Goal: Task Accomplishment & Management: Use online tool/utility

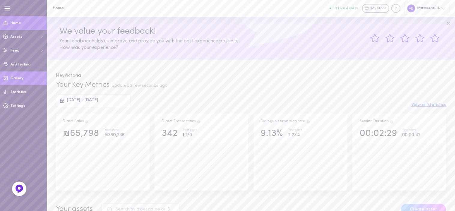
click at [23, 77] on link "Gallery" at bounding box center [23, 78] width 47 height 14
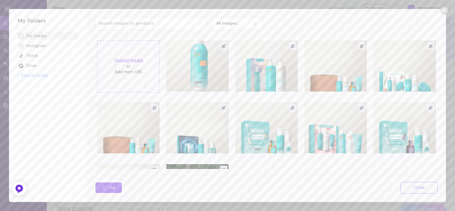
click at [121, 60] on label "Upload media" at bounding box center [128, 61] width 29 height 6
click at [0, 0] on input "Upload media" at bounding box center [0, 0] width 0 height 0
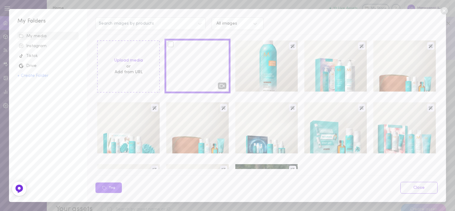
click at [442, 11] on icon at bounding box center [443, 10] width 7 height 7
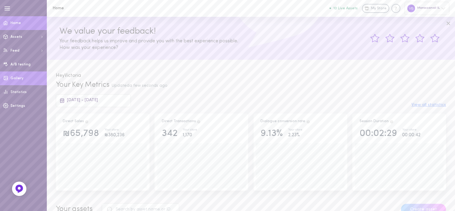
click at [16, 81] on link "Gallery" at bounding box center [23, 78] width 47 height 14
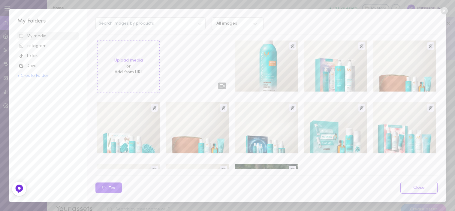
click at [445, 12] on icon at bounding box center [444, 10] width 9 height 9
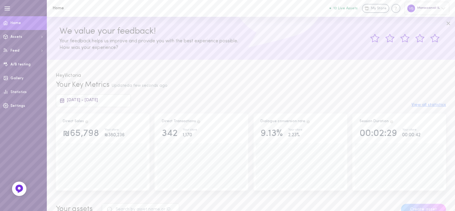
click at [412, 12] on div "Moroccanoil IL" at bounding box center [426, 8] width 45 height 13
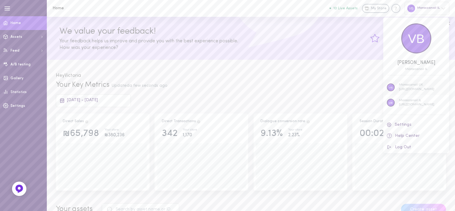
click at [401, 85] on p "Moroccanoil UK" at bounding box center [416, 85] width 35 height 5
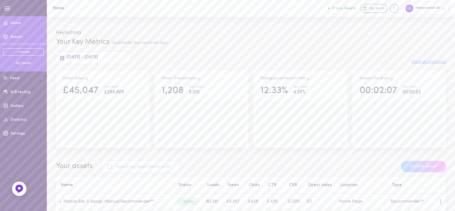
click at [22, 60] on ul "+ Create My Assets" at bounding box center [23, 56] width 41 height 17
click at [22, 64] on div "My Assets" at bounding box center [23, 63] width 41 height 5
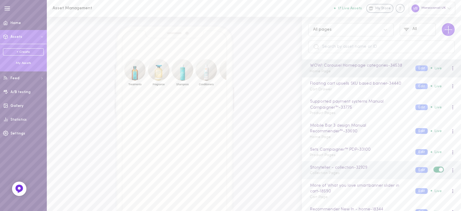
click at [337, 175] on div "Storyteller - collection - 32929 Collection Pages" at bounding box center [358, 170] width 106 height 12
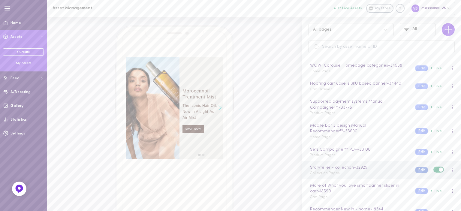
click at [415, 170] on button "Edit" at bounding box center [421, 170] width 12 height 6
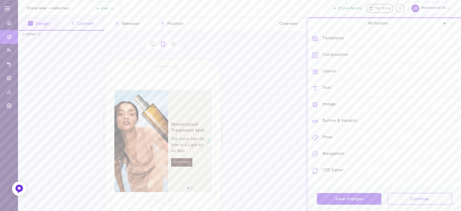
click at [71, 21] on span "2" at bounding box center [72, 23] width 5 height 5
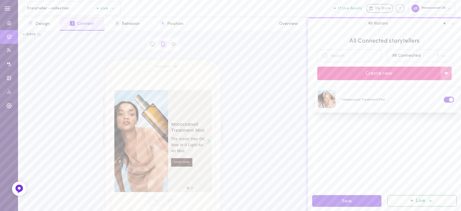
click at [354, 71] on button "Create new" at bounding box center [378, 74] width 123 height 14
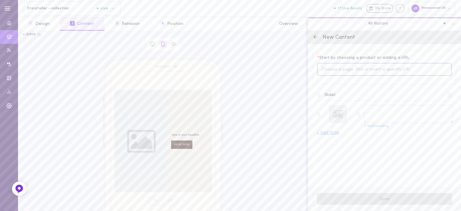
click at [338, 68] on input at bounding box center [384, 69] width 134 height 13
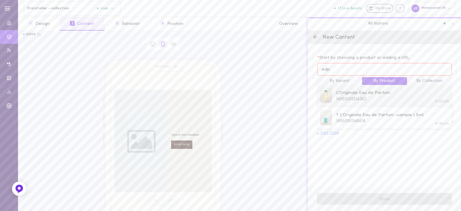
type input "edp"
click at [347, 97] on span "14950105514362" at bounding box center [351, 99] width 30 height 5
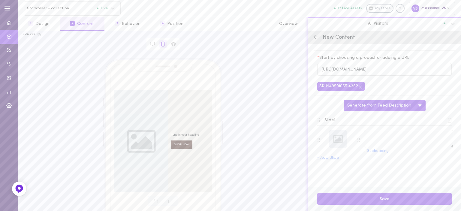
type textarea "L'Originale Eau de Parfum"
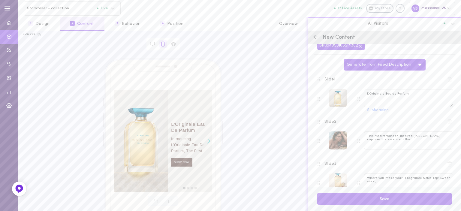
scroll to position [146, 0]
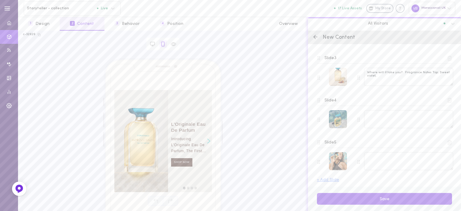
click at [447, 141] on icon at bounding box center [449, 142] width 5 height 5
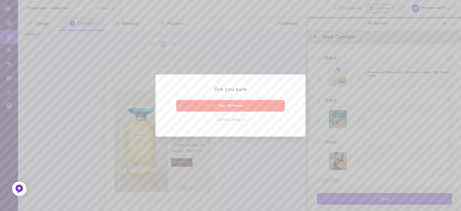
click at [259, 106] on button "Yes, remove" at bounding box center [230, 106] width 109 height 12
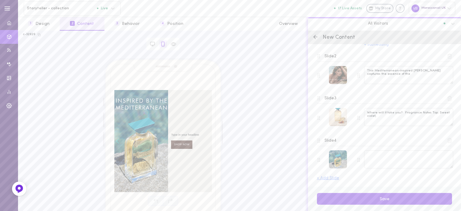
scroll to position [105, 0]
click at [447, 99] on icon at bounding box center [449, 99] width 5 height 5
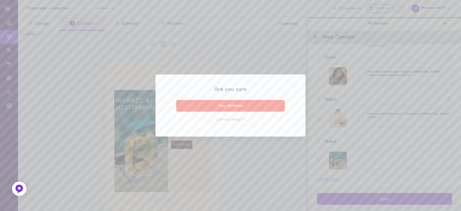
click at [255, 104] on button "Yes, remove" at bounding box center [230, 106] width 109 height 12
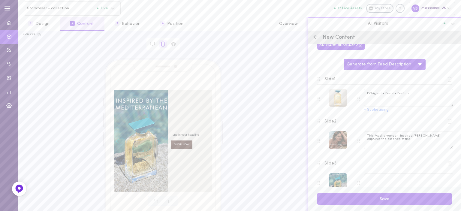
scroll to position [60, 0]
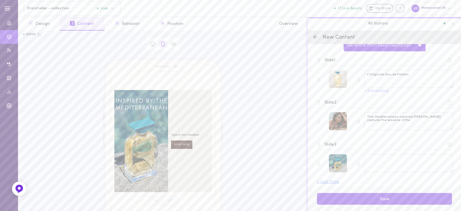
click at [447, 144] on icon at bounding box center [449, 144] width 5 height 5
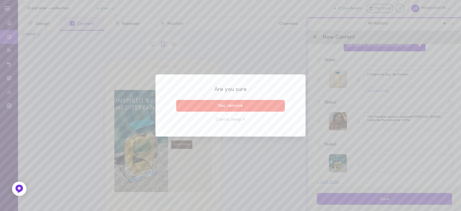
click at [246, 106] on button "Yes, remove" at bounding box center [230, 106] width 109 height 12
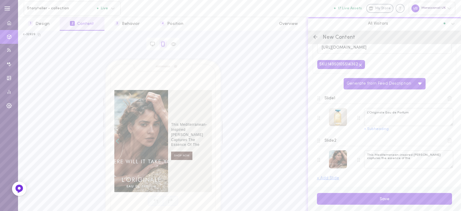
scroll to position [21, 0]
click at [369, 129] on button "+ Subheading" at bounding box center [376, 130] width 25 height 4
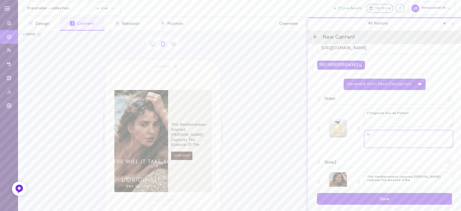
type textarea "I"
paste textarea "The iconic scent you know"
type textarea "The iconic scent you know"
click at [389, 179] on textarea "This Mediterranean-inspired fragrance captures the essence of the" at bounding box center [408, 181] width 89 height 18
click at [398, 179] on textarea "This Mediterranean-inspired fragrance captures the essence of the" at bounding box center [408, 181] width 89 height 18
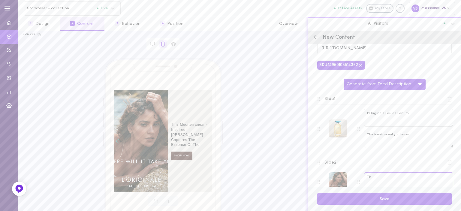
type textarea "T"
paste textarea "Inspired by the Mediterranean"
type textarea "Inspired by the Mediterranean"
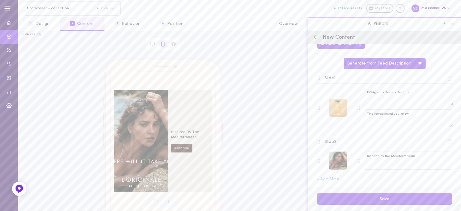
click at [336, 110] on div at bounding box center [338, 108] width 18 height 18
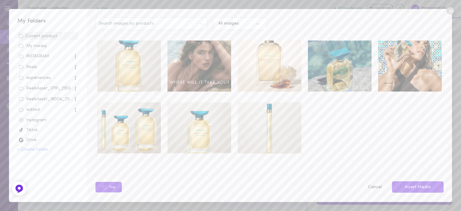
click at [35, 46] on div "My media" at bounding box center [48, 46] width 58 height 6
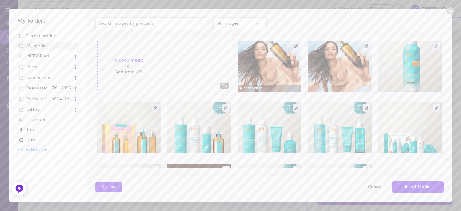
click at [121, 59] on label "Upload media" at bounding box center [129, 61] width 29 height 6
click at [0, 0] on input "Upload media" at bounding box center [0, 0] width 0 height 0
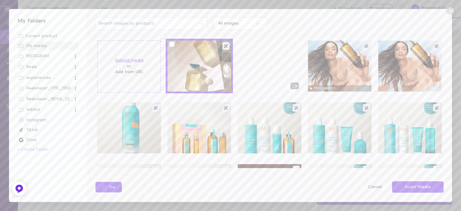
click at [126, 61] on label "Upload media" at bounding box center [129, 61] width 29 height 6
click at [0, 0] on input "Upload media" at bounding box center [0, 0] width 0 height 0
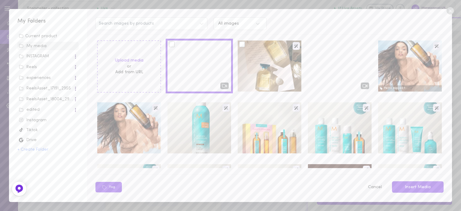
click at [263, 58] on div at bounding box center [270, 66] width 64 height 51
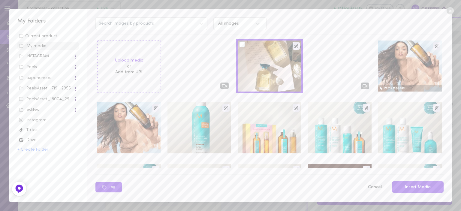
drag, startPoint x: 240, startPoint y: 43, endPoint x: 250, endPoint y: 53, distance: 13.6
click at [240, 43] on div at bounding box center [242, 44] width 6 height 6
click at [0, 0] on input "checkbox" at bounding box center [0, 0] width 0 height 0
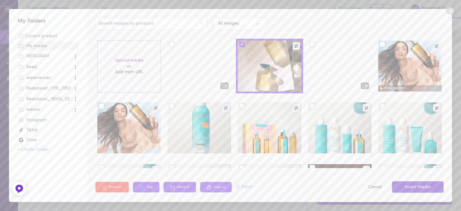
click at [411, 185] on button "Insert Media" at bounding box center [418, 187] width 52 height 12
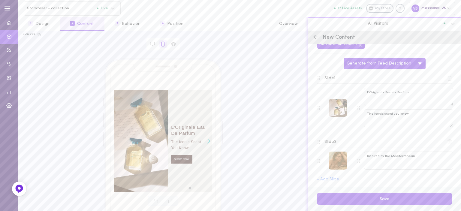
click at [334, 161] on div at bounding box center [338, 161] width 18 height 18
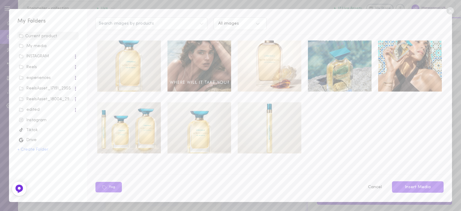
click at [35, 46] on div "My media" at bounding box center [48, 46] width 58 height 6
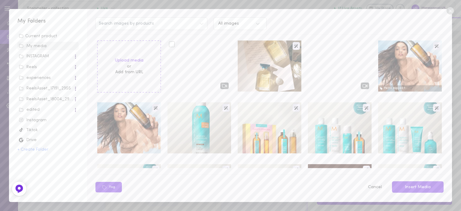
click at [170, 46] on div at bounding box center [172, 44] width 6 height 6
click at [0, 0] on input "checkbox" at bounding box center [0, 0] width 0 height 0
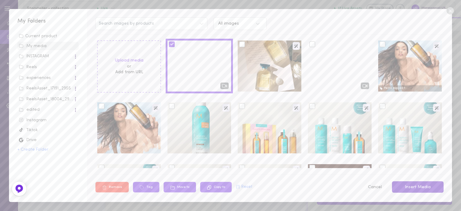
click at [431, 185] on button "Insert Media" at bounding box center [418, 187] width 52 height 12
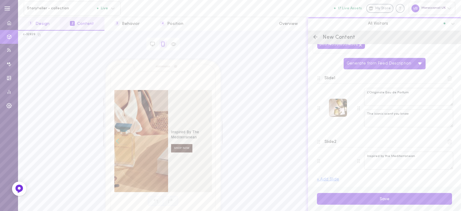
click at [48, 21] on button "1 Design" at bounding box center [39, 24] width 42 height 14
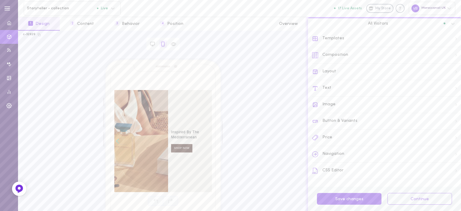
click at [322, 56] on div "Composition" at bounding box center [386, 55] width 149 height 17
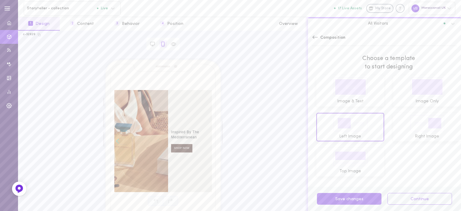
click at [316, 36] on icon at bounding box center [315, 37] width 6 height 6
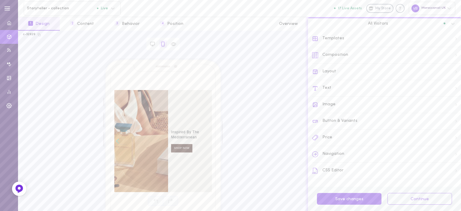
click at [331, 71] on div "Layout" at bounding box center [386, 72] width 149 height 17
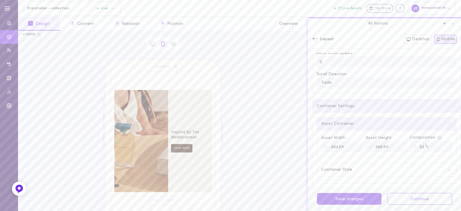
scroll to position [30, 0]
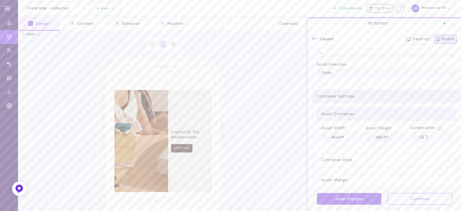
drag, startPoint x: 420, startPoint y: 138, endPoint x: 414, endPoint y: 138, distance: 6.3
click at [414, 138] on input "55" at bounding box center [431, 136] width 42 height 11
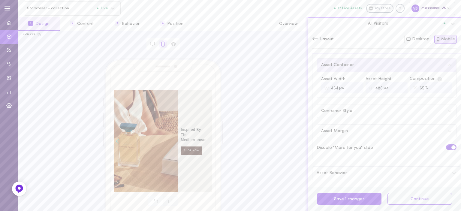
scroll to position [82, 0]
type input "65"
click at [351, 198] on button "Save 1 changes" at bounding box center [349, 199] width 65 height 12
click at [409, 41] on icon at bounding box center [408, 39] width 5 height 5
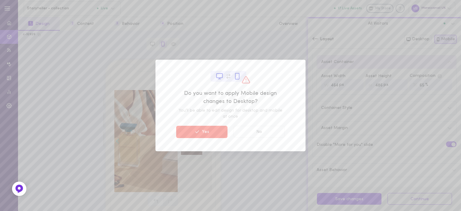
click at [204, 131] on button "Yes" at bounding box center [201, 132] width 51 height 12
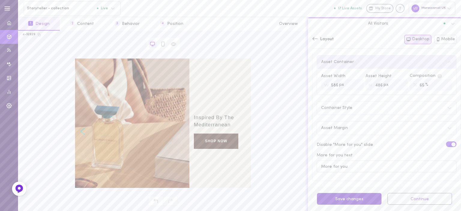
click at [348, 201] on button "Save changes" at bounding box center [349, 199] width 65 height 12
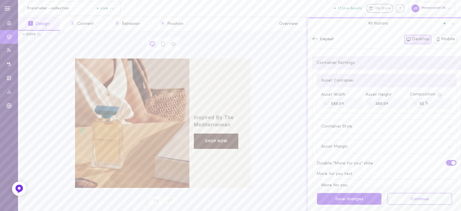
scroll to position [0, 0]
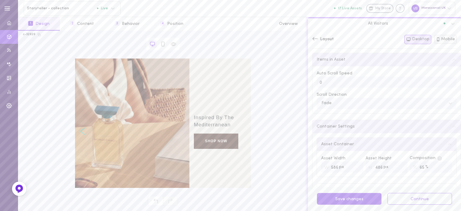
click at [439, 39] on icon at bounding box center [438, 40] width 2 height 4
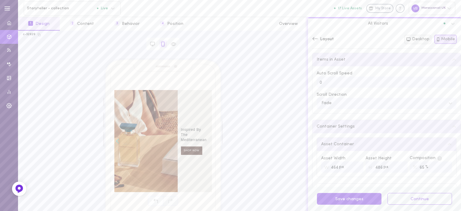
click at [418, 40] on button "Desktop" at bounding box center [417, 39] width 27 height 9
type input "586"
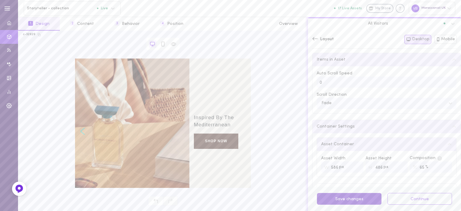
click at [353, 202] on button "Save changes" at bounding box center [349, 199] width 65 height 12
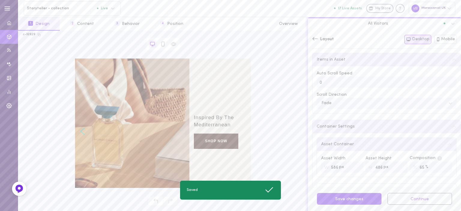
click at [313, 41] on icon at bounding box center [315, 39] width 6 height 6
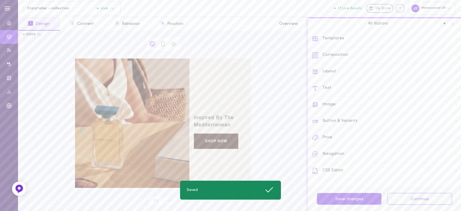
click at [337, 103] on div "Image" at bounding box center [386, 105] width 149 height 17
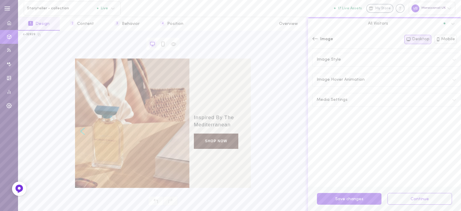
click at [352, 57] on div "Image Style" at bounding box center [386, 59] width 148 height 13
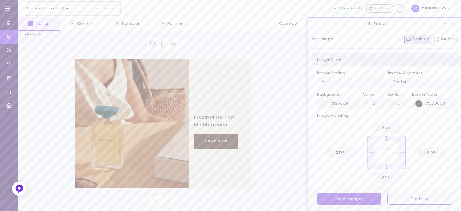
click at [352, 57] on div "Image Style" at bounding box center [386, 59] width 148 height 13
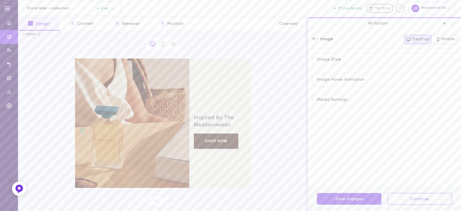
click at [350, 79] on span "Image Hover Animation" at bounding box center [341, 80] width 48 height 4
click at [352, 100] on div "Media Settings" at bounding box center [386, 99] width 148 height 13
click at [313, 39] on icon at bounding box center [314, 38] width 5 height 3
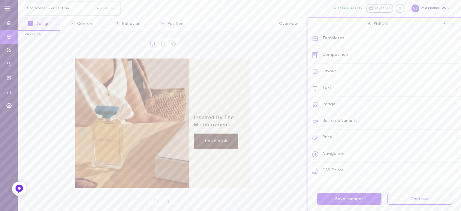
click at [332, 91] on div "Text" at bounding box center [386, 88] width 149 height 17
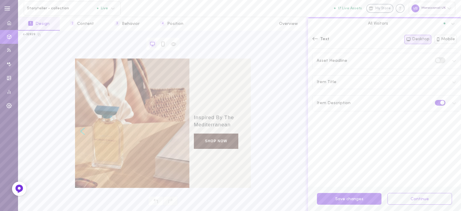
click at [315, 37] on icon at bounding box center [315, 39] width 6 height 6
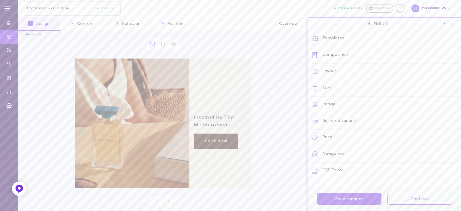
click at [326, 138] on div "Price" at bounding box center [386, 138] width 149 height 17
click at [313, 38] on icon at bounding box center [315, 39] width 6 height 6
click at [337, 151] on div "Navigation" at bounding box center [386, 154] width 149 height 17
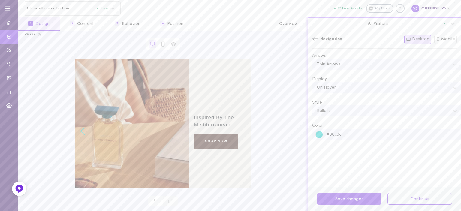
click at [314, 38] on icon at bounding box center [315, 39] width 6 height 6
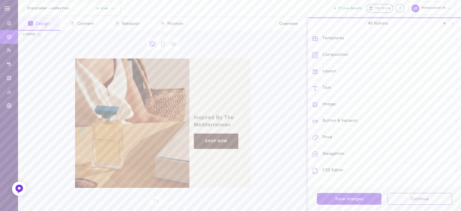
click at [328, 37] on div "Templates" at bounding box center [386, 39] width 149 height 17
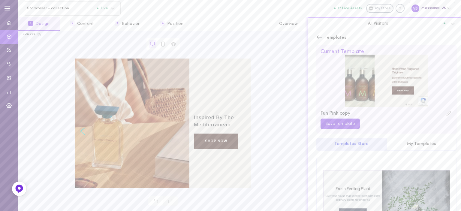
click at [361, 140] on button "Templates Store" at bounding box center [351, 144] width 70 height 13
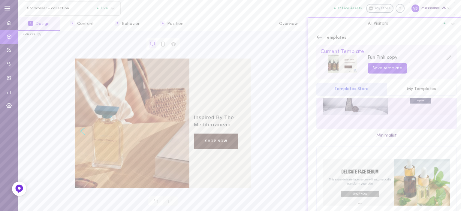
scroll to position [990, 0]
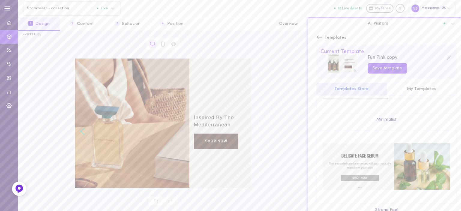
click at [320, 37] on icon at bounding box center [319, 37] width 6 height 6
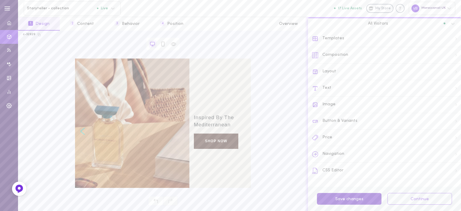
click at [351, 198] on button "Save changes" at bounding box center [349, 199] width 65 height 12
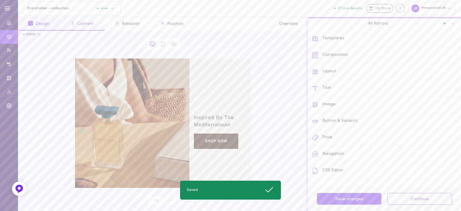
click at [98, 25] on button "2 Content" at bounding box center [82, 24] width 44 height 14
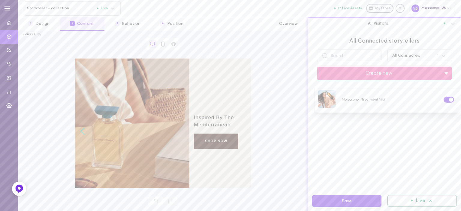
click at [434, 200] on div "Live" at bounding box center [421, 200] width 69 height 11
drag, startPoint x: 434, startPoint y: 200, endPoint x: 400, endPoint y: 198, distance: 34.6
click at [434, 200] on div "Live" at bounding box center [421, 200] width 69 height 11
click at [374, 201] on button "Save" at bounding box center [346, 201] width 69 height 12
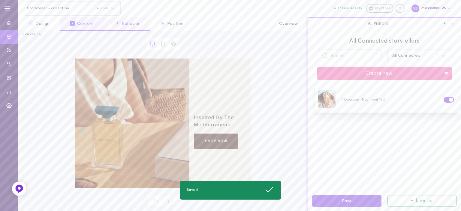
click at [135, 24] on button "3 Behavior" at bounding box center [126, 24] width 45 height 14
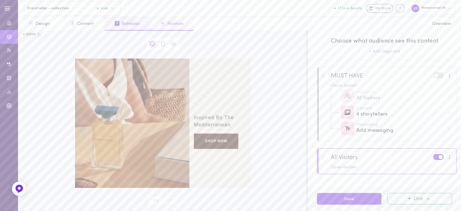
click at [161, 26] on button "4 Position" at bounding box center [172, 24] width 44 height 14
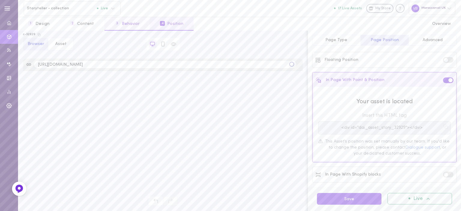
click at [126, 25] on button "3 Behavior" at bounding box center [126, 24] width 45 height 14
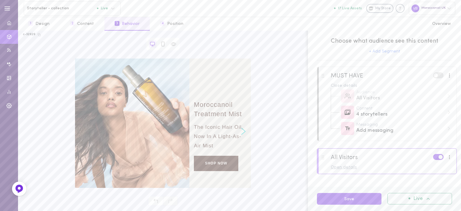
click at [340, 168] on div "Open details" at bounding box center [392, 167] width 122 height 4
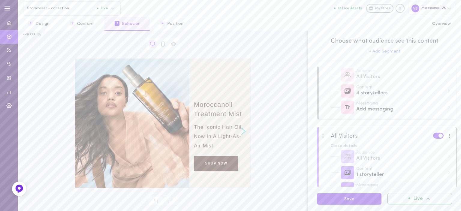
scroll to position [43, 0]
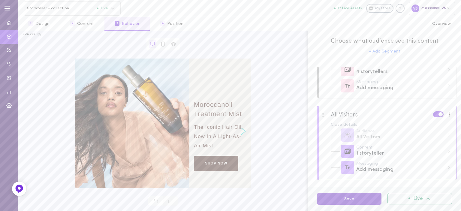
click at [352, 202] on button "Save" at bounding box center [349, 199] width 65 height 12
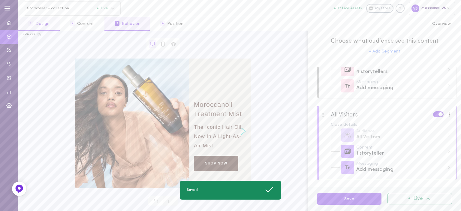
click at [34, 20] on button "1 Design" at bounding box center [39, 24] width 42 height 14
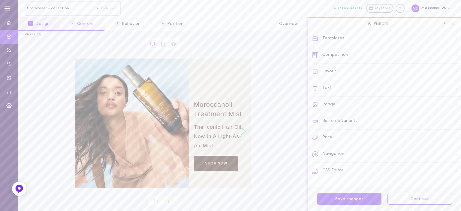
click at [82, 27] on button "2 Content" at bounding box center [82, 24] width 44 height 14
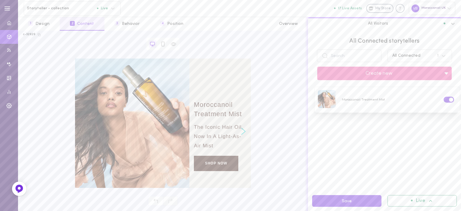
click at [452, 24] on icon at bounding box center [453, 24] width 4 height 2
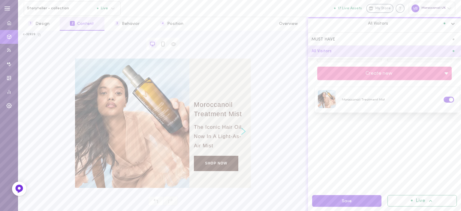
click at [427, 48] on div "All Visitors" at bounding box center [384, 52] width 153 height 12
click at [449, 24] on div at bounding box center [455, 24] width 14 height 10
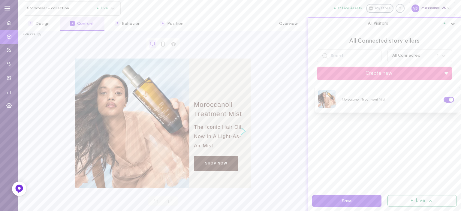
click at [451, 25] on icon at bounding box center [453, 24] width 6 height 6
click at [454, 23] on icon at bounding box center [453, 24] width 6 height 6
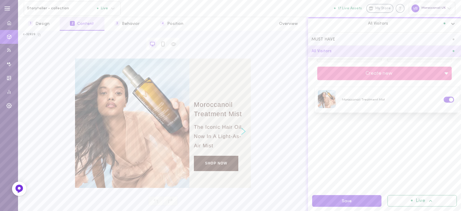
click at [358, 42] on div "MUST HAVE" at bounding box center [384, 40] width 153 height 12
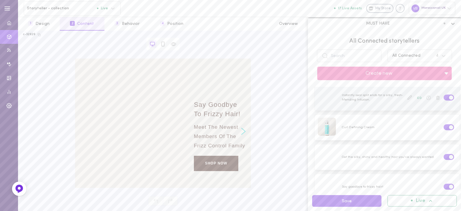
scroll to position [0, 0]
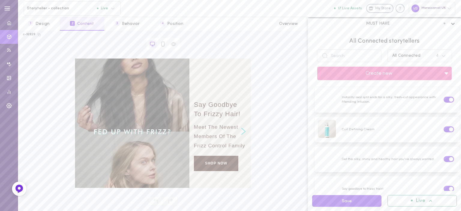
click at [454, 23] on icon at bounding box center [453, 24] width 4 height 2
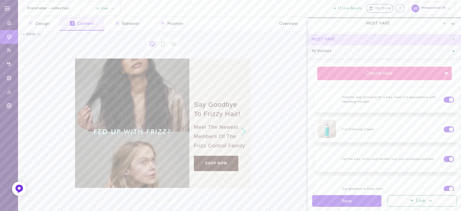
click at [337, 49] on div "All Visitors" at bounding box center [384, 52] width 153 height 12
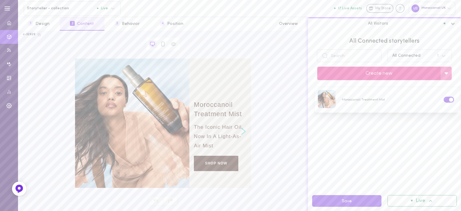
click at [404, 74] on button "Create new" at bounding box center [378, 74] width 123 height 14
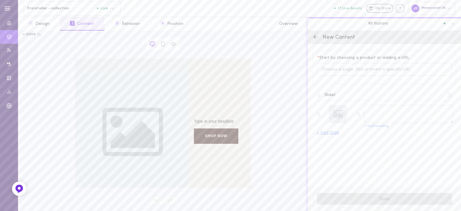
click at [316, 36] on icon at bounding box center [315, 37] width 6 height 6
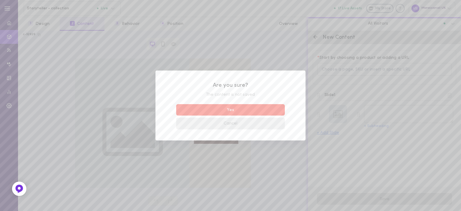
click at [240, 125] on button "Cancel" at bounding box center [230, 124] width 109 height 12
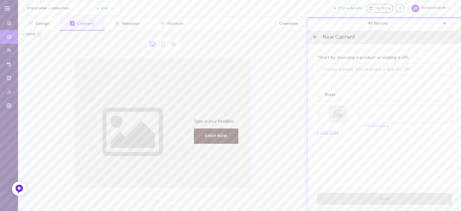
click at [315, 33] on div "New Content" at bounding box center [384, 38] width 153 height 14
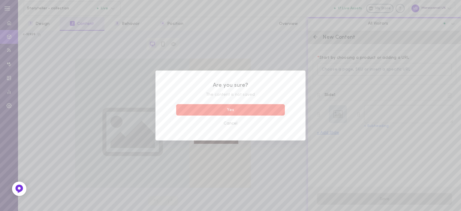
click at [238, 112] on button "Yes" at bounding box center [230, 110] width 109 height 12
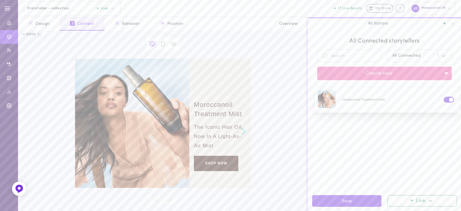
click at [443, 54] on icon at bounding box center [443, 56] width 6 height 6
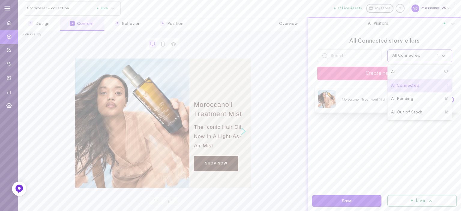
click at [433, 74] on div "All 83" at bounding box center [419, 73] width 65 height 14
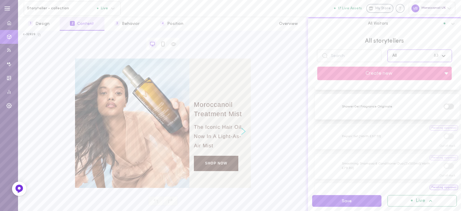
scroll to position [2301, 0]
click at [47, 23] on button "1 Design" at bounding box center [39, 24] width 42 height 14
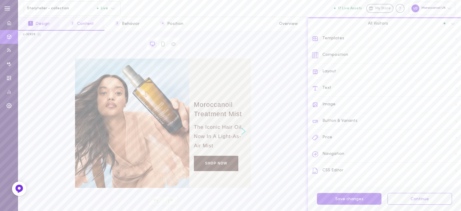
click at [76, 26] on button "2 Content" at bounding box center [82, 24] width 44 height 14
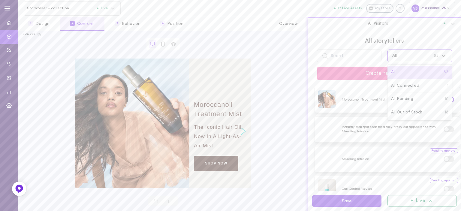
click at [411, 59] on div "All 83" at bounding box center [413, 55] width 49 height 7
click at [403, 87] on span "All Connected" at bounding box center [405, 86] width 28 height 6
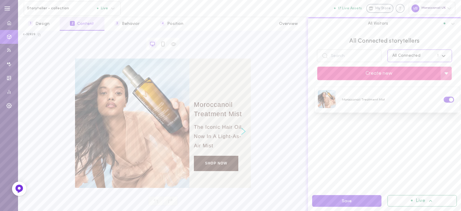
click at [362, 74] on button "Create new" at bounding box center [378, 74] width 123 height 14
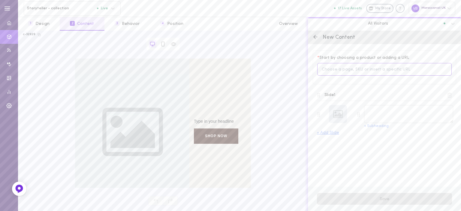
click at [347, 68] on input at bounding box center [384, 69] width 134 height 13
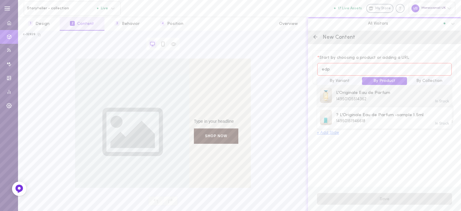
type input "edp"
click at [349, 103] on div "In Stock L'Originale Eau de Parfum 14950105514362" at bounding box center [384, 96] width 129 height 17
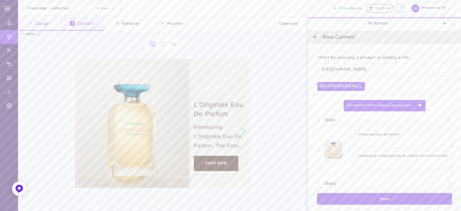
click at [49, 24] on button "1 Design" at bounding box center [39, 24] width 42 height 14
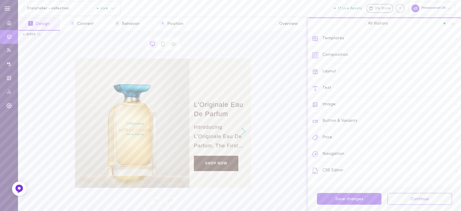
click at [334, 70] on div "Layout" at bounding box center [386, 72] width 149 height 17
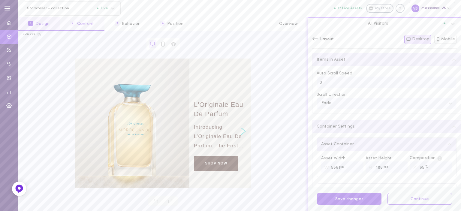
click at [82, 25] on button "2 Content" at bounding box center [82, 24] width 44 height 14
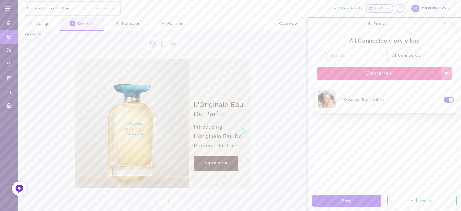
click at [362, 72] on button "Create new" at bounding box center [378, 74] width 123 height 14
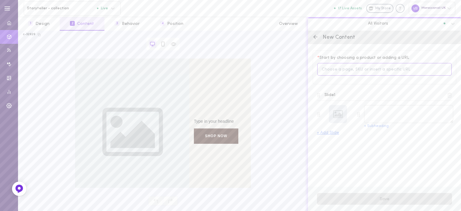
click at [344, 65] on input at bounding box center [384, 69] width 134 height 13
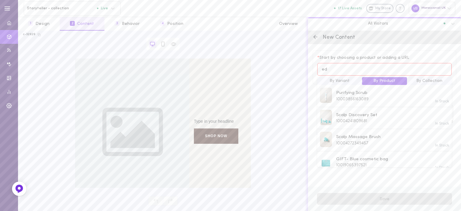
type input "e"
type input "p"
type input "eau"
click at [347, 91] on span "L'Originale Eau de Parfum" at bounding box center [363, 93] width 54 height 7
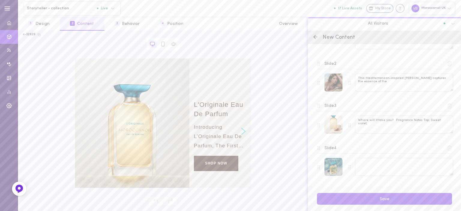
scroll to position [167, 0]
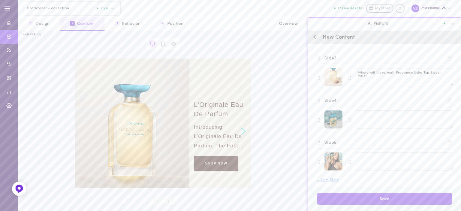
click at [450, 143] on line at bounding box center [450, 144] width 0 height 2
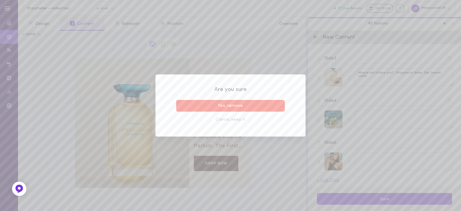
drag, startPoint x: 255, startPoint y: 107, endPoint x: 353, endPoint y: 107, distance: 98.4
click at [256, 107] on button "Yes, remove" at bounding box center [230, 106] width 109 height 12
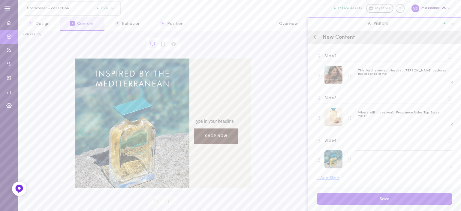
scroll to position [126, 0]
click at [447, 101] on icon at bounding box center [449, 100] width 5 height 5
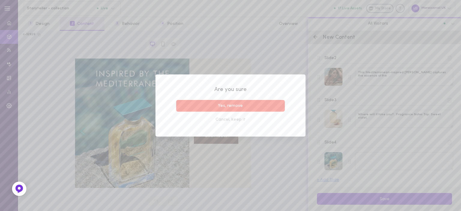
click at [222, 108] on button "Yes, remove" at bounding box center [230, 106] width 109 height 12
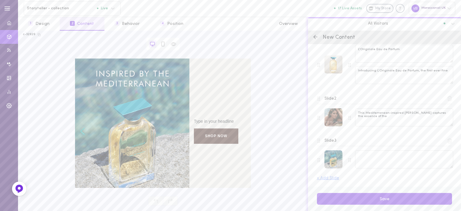
scroll to position [84, 0]
click at [447, 140] on icon at bounding box center [449, 141] width 5 height 5
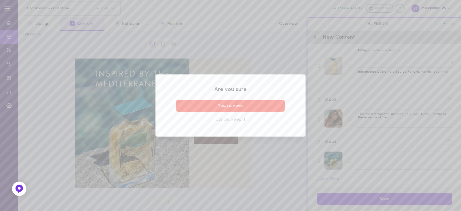
drag, startPoint x: 220, startPoint y: 109, endPoint x: 268, endPoint y: 129, distance: 52.2
click at [220, 109] on button "Yes, remove" at bounding box center [230, 106] width 109 height 12
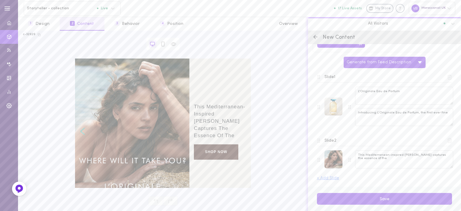
scroll to position [42, 0]
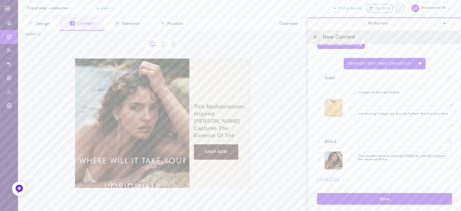
click at [330, 108] on div at bounding box center [333, 108] width 18 height 18
click at [328, 123] on div "Change image" at bounding box center [321, 125] width 41 height 10
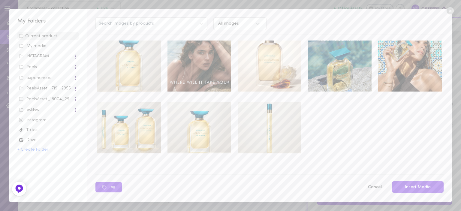
click at [45, 47] on div "My media" at bounding box center [48, 46] width 58 height 6
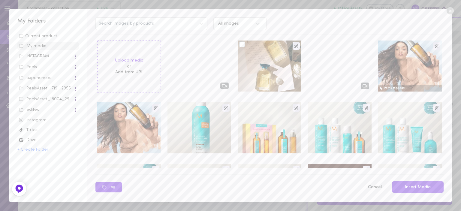
click at [269, 79] on div at bounding box center [270, 66] width 64 height 51
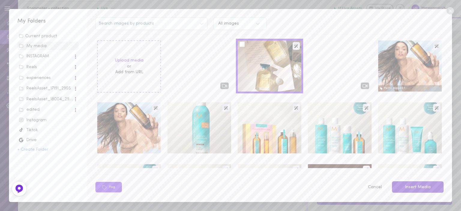
click at [417, 187] on button "Insert Media" at bounding box center [418, 187] width 52 height 12
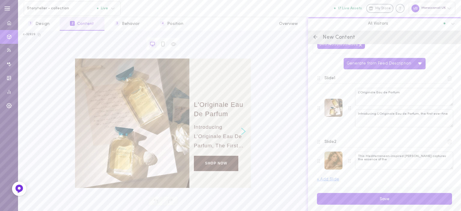
click at [332, 154] on div at bounding box center [333, 161] width 18 height 18
click at [322, 143] on div "Change image" at bounding box center [321, 144] width 41 height 10
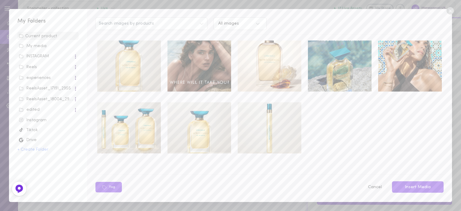
click at [35, 49] on div "My media" at bounding box center [48, 46] width 58 height 6
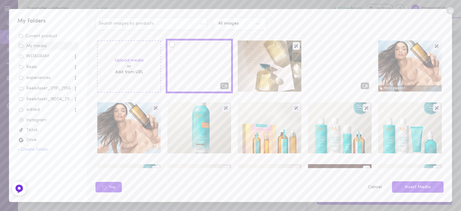
click at [180, 60] on div at bounding box center [199, 66] width 64 height 51
click at [167, 43] on div at bounding box center [199, 66] width 64 height 51
click at [172, 45] on div at bounding box center [172, 44] width 6 height 6
click at [0, 0] on input "checkbox" at bounding box center [0, 0] width 0 height 0
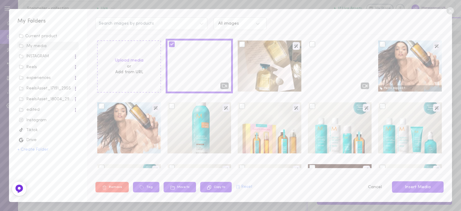
click at [412, 186] on button "Insert Media" at bounding box center [418, 187] width 52 height 12
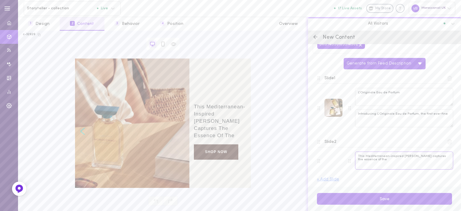
click at [385, 160] on textarea "This Mediterranean-inspired fragrance captures the essence of the" at bounding box center [404, 161] width 98 height 18
type textarea "T"
click at [383, 166] on textarea "This Mediterranean-inspired fragrance captures the essence of th" at bounding box center [404, 161] width 98 height 18
click at [368, 159] on textarea "This Mediterranean-inspired fragrance captures the essence of th" at bounding box center [404, 161] width 98 height 18
paste textarea "Inspired by the Mediterranean"
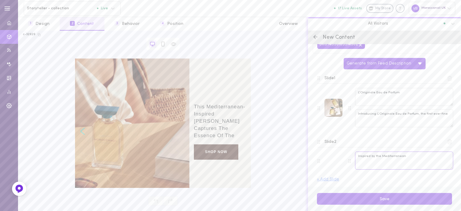
type textarea "Inspired by the Mediterranean"
click at [402, 118] on textarea "Introducing L’Originale Eau de Parfum, the first ever fine" at bounding box center [404, 118] width 98 height 18
click at [373, 122] on textarea "Introducing L’Originale Eau de Parfum, the first ever fine" at bounding box center [404, 118] width 98 height 18
type textarea "I"
paste textarea "The iconic scent you know"
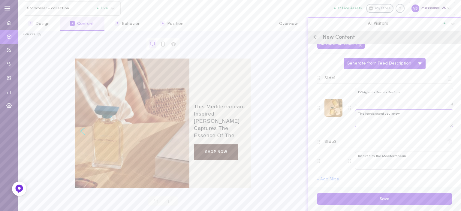
type textarea "The iconic scent you know"
click at [326, 160] on div at bounding box center [333, 161] width 18 height 18
click at [329, 103] on div at bounding box center [333, 108] width 18 height 18
click at [370, 143] on div "Slide 2" at bounding box center [384, 141] width 134 height 8
click at [364, 161] on textarea "Inspired by the Mediterranean" at bounding box center [404, 161] width 98 height 18
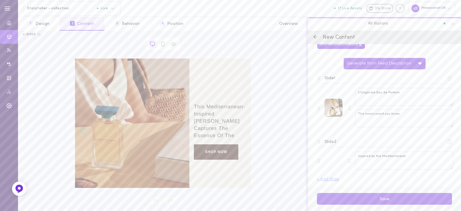
click at [417, 63] on icon at bounding box center [419, 63] width 5 height 5
click at [388, 119] on textarea "The iconic scent you know" at bounding box center [404, 118] width 98 height 18
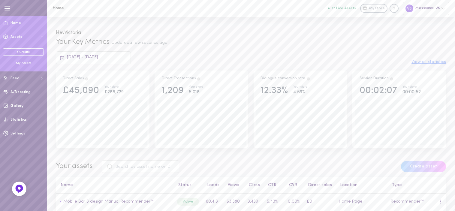
click at [24, 63] on div "My Assets" at bounding box center [23, 63] width 41 height 5
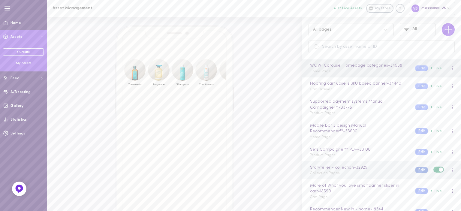
click at [418, 169] on button "Edit" at bounding box center [421, 170] width 12 height 6
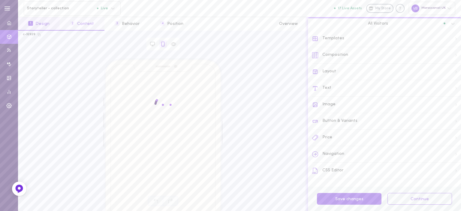
click at [94, 21] on button "2 Content" at bounding box center [82, 24] width 44 height 14
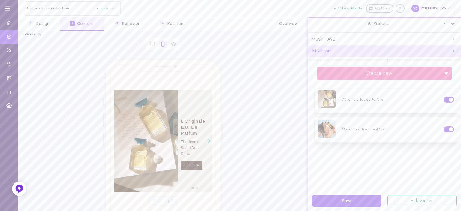
click at [452, 24] on icon at bounding box center [453, 24] width 4 height 2
click at [403, 172] on div "L'Originale Eau de Parfum Moroccanoil Treatment Mist" at bounding box center [384, 139] width 153 height 104
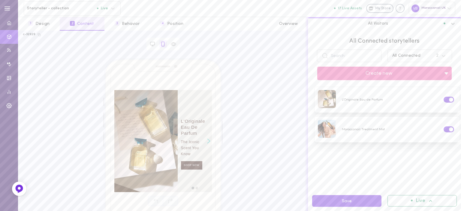
click at [452, 26] on icon at bounding box center [453, 24] width 6 height 6
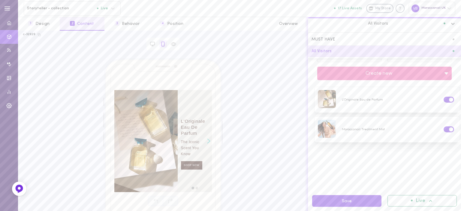
click at [349, 28] on div "All Visitors" at bounding box center [384, 23] width 153 height 13
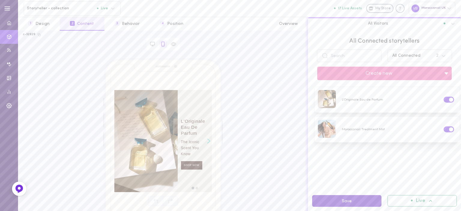
click at [371, 199] on button "Save" at bounding box center [346, 201] width 69 height 12
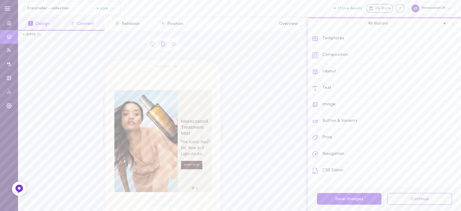
click at [89, 24] on button "2 Content" at bounding box center [82, 24] width 44 height 14
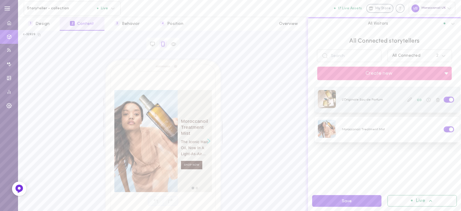
click at [417, 100] on icon at bounding box center [419, 100] width 4 height 4
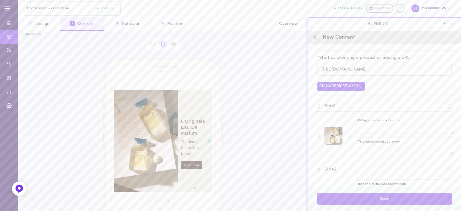
scroll to position [28, 0]
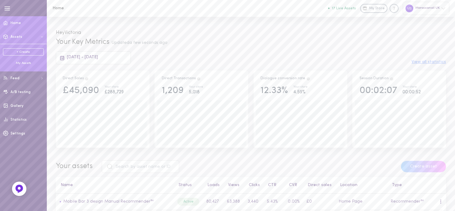
click at [25, 65] on div "My Assets" at bounding box center [23, 63] width 41 height 5
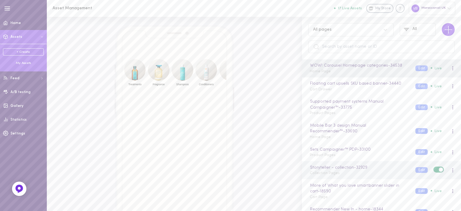
click at [342, 172] on div "Storyteller - collection - 32929 Collection Pages" at bounding box center [358, 170] width 106 height 12
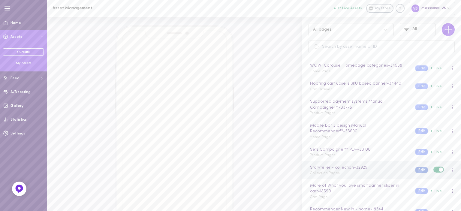
click at [415, 169] on button "Edit" at bounding box center [421, 170] width 12 height 6
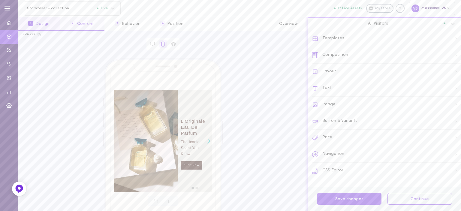
click at [84, 26] on button "2 Content" at bounding box center [82, 24] width 44 height 14
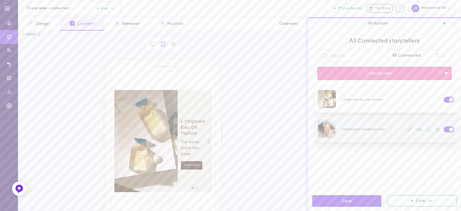
click at [356, 135] on div at bounding box center [386, 130] width 145 height 26
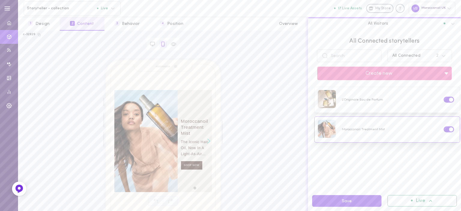
click at [209, 141] on icon "Right arrow" at bounding box center [208, 141] width 3 height 5
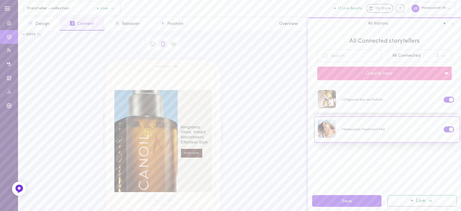
click at [117, 140] on icon "Left arrow" at bounding box center [117, 141] width 3 height 5
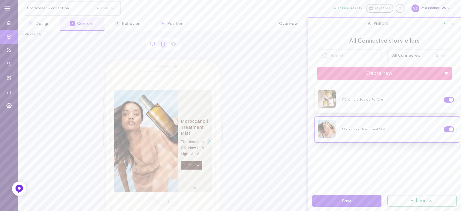
click at [153, 46] on icon at bounding box center [153, 46] width 2 height 0
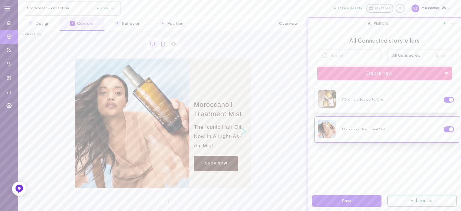
click at [164, 42] on icon at bounding box center [162, 43] width 5 height 5
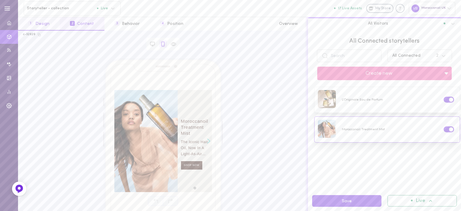
click at [37, 24] on button "1 Design" at bounding box center [39, 24] width 42 height 14
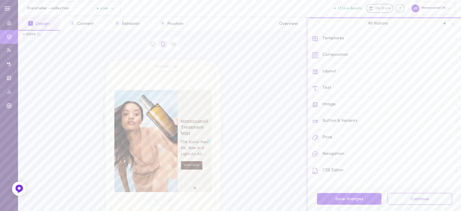
click at [332, 68] on div "Layout" at bounding box center [386, 72] width 149 height 17
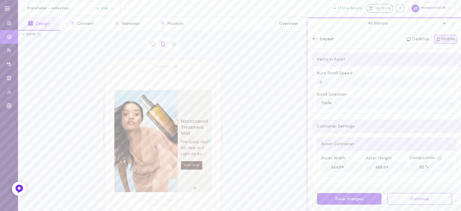
click at [420, 169] on input "65" at bounding box center [431, 166] width 42 height 11
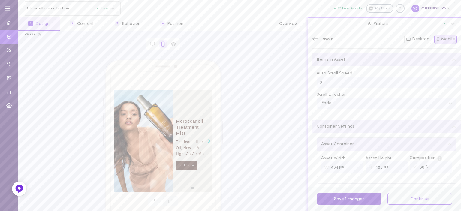
type input "60"
click at [364, 200] on button "Save 1 changes" at bounding box center [349, 199] width 65 height 12
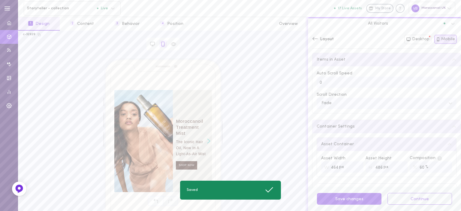
click at [313, 39] on icon at bounding box center [315, 39] width 6 height 6
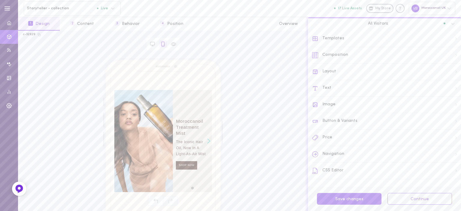
click at [262, 111] on div "Moroccanoil Treatment Mist The iconic hair oil, now in a light-as-air mist SHOP…" at bounding box center [163, 123] width 280 height 129
